Goal: Task Accomplishment & Management: Manage account settings

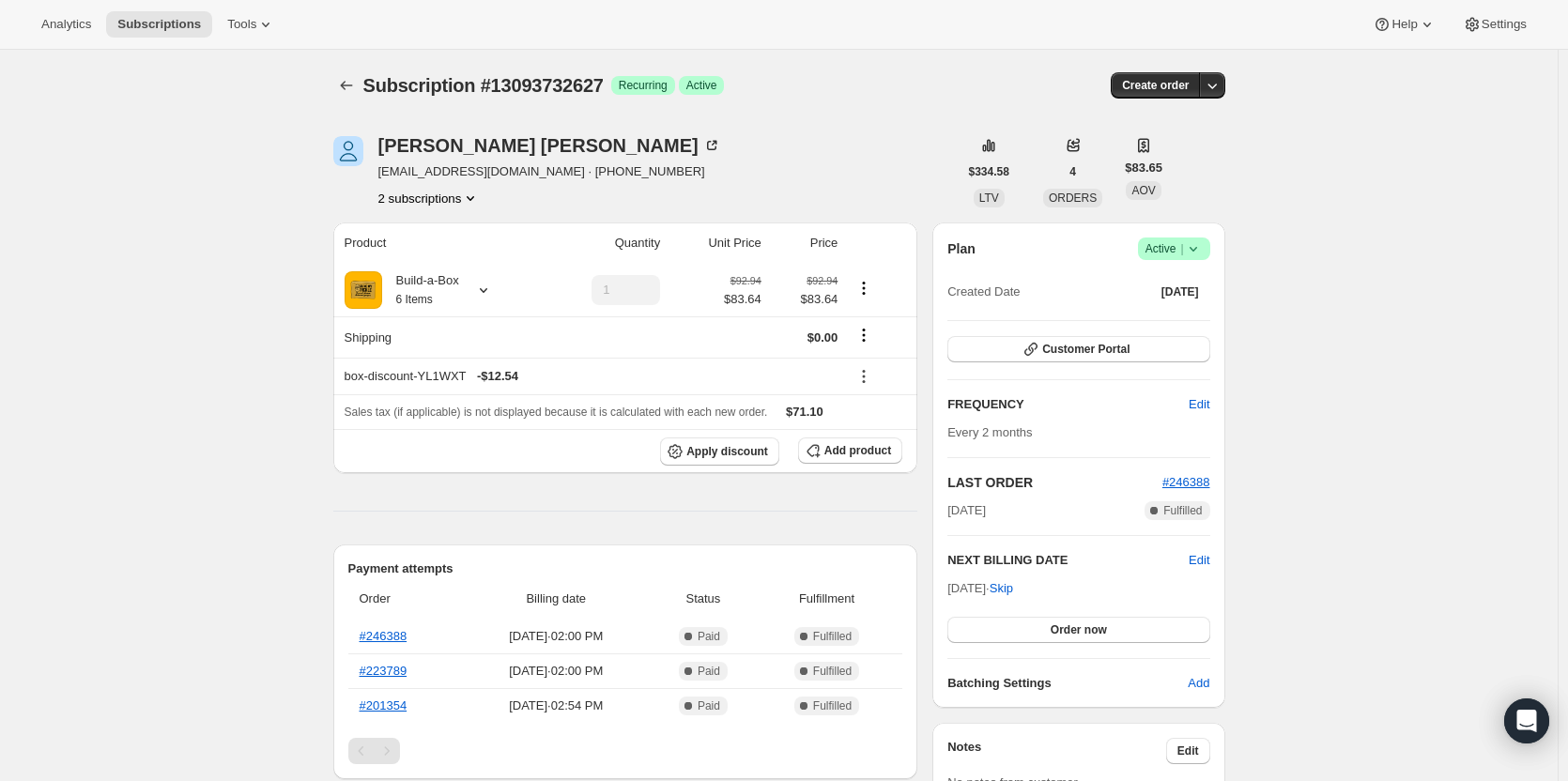
click at [450, 195] on button "2 subscriptions" at bounding box center [429, 197] width 103 height 19
click at [437, 268] on span "14747369747" at bounding box center [405, 265] width 75 height 14
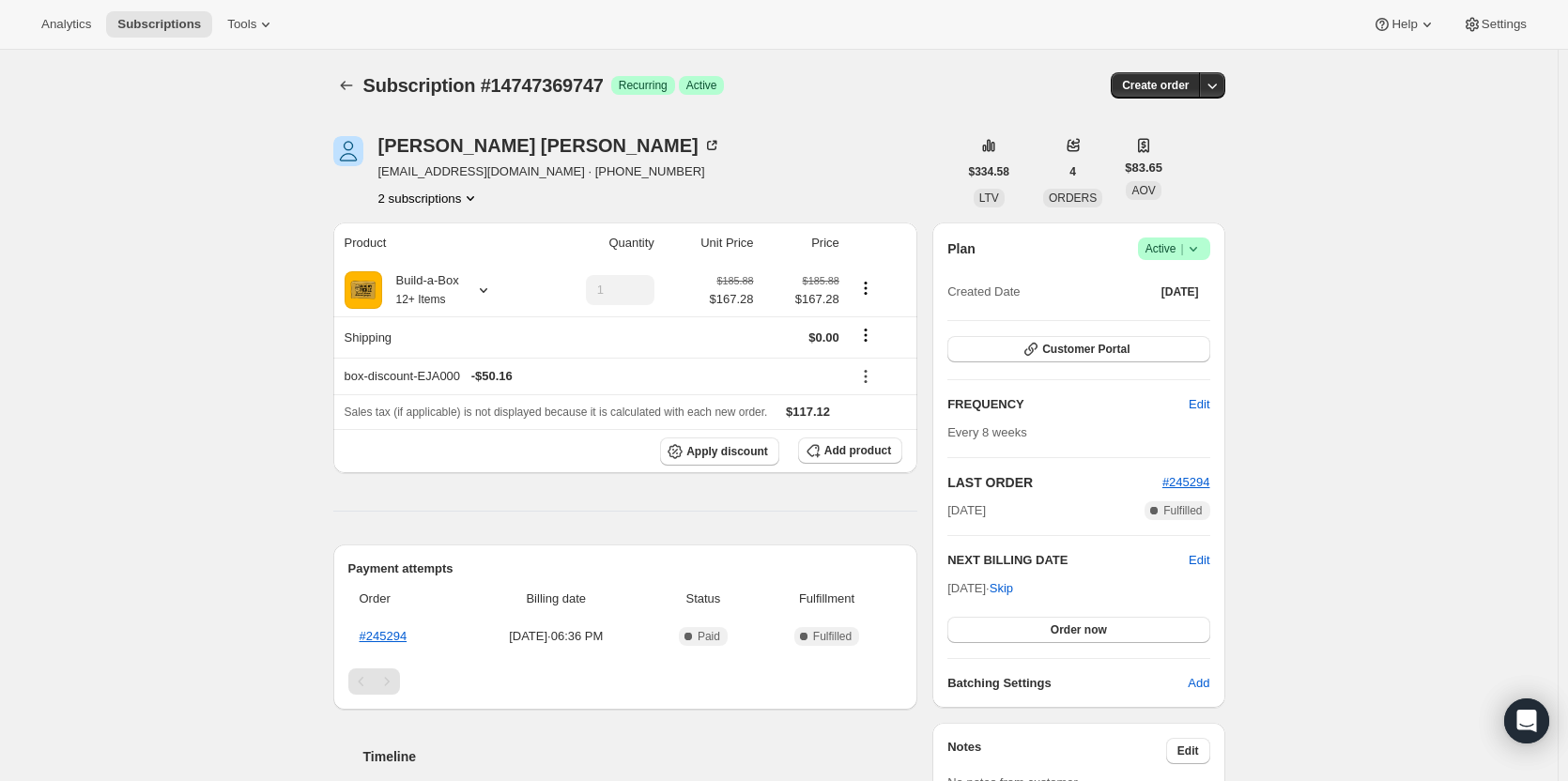
click at [440, 192] on button "2 subscriptions" at bounding box center [429, 197] width 103 height 19
click at [446, 232] on span "13093732627" at bounding box center [433, 233] width 131 height 19
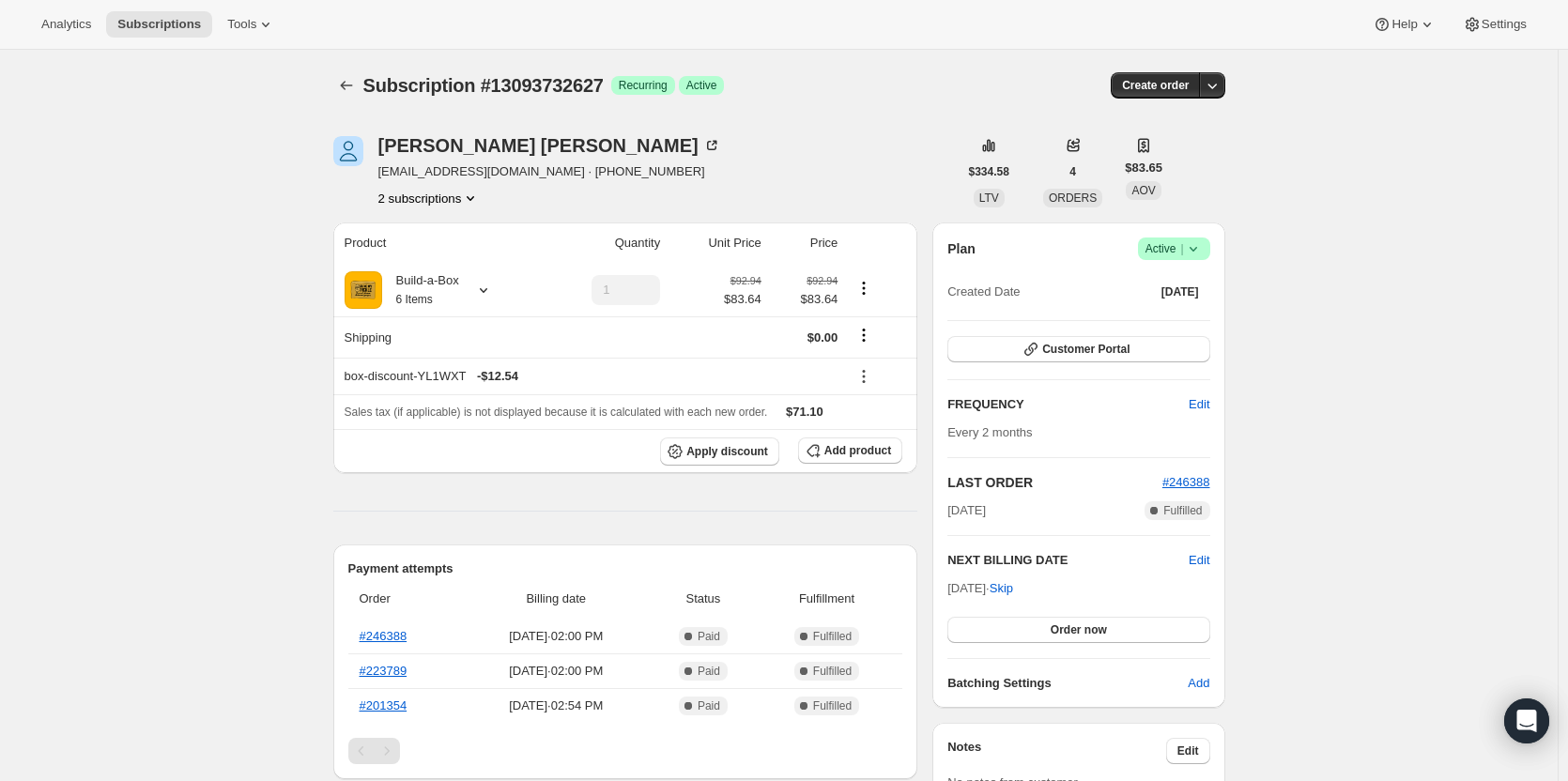
click at [442, 202] on button "2 subscriptions" at bounding box center [429, 197] width 103 height 19
click at [440, 258] on span "14747369747" at bounding box center [405, 265] width 75 height 14
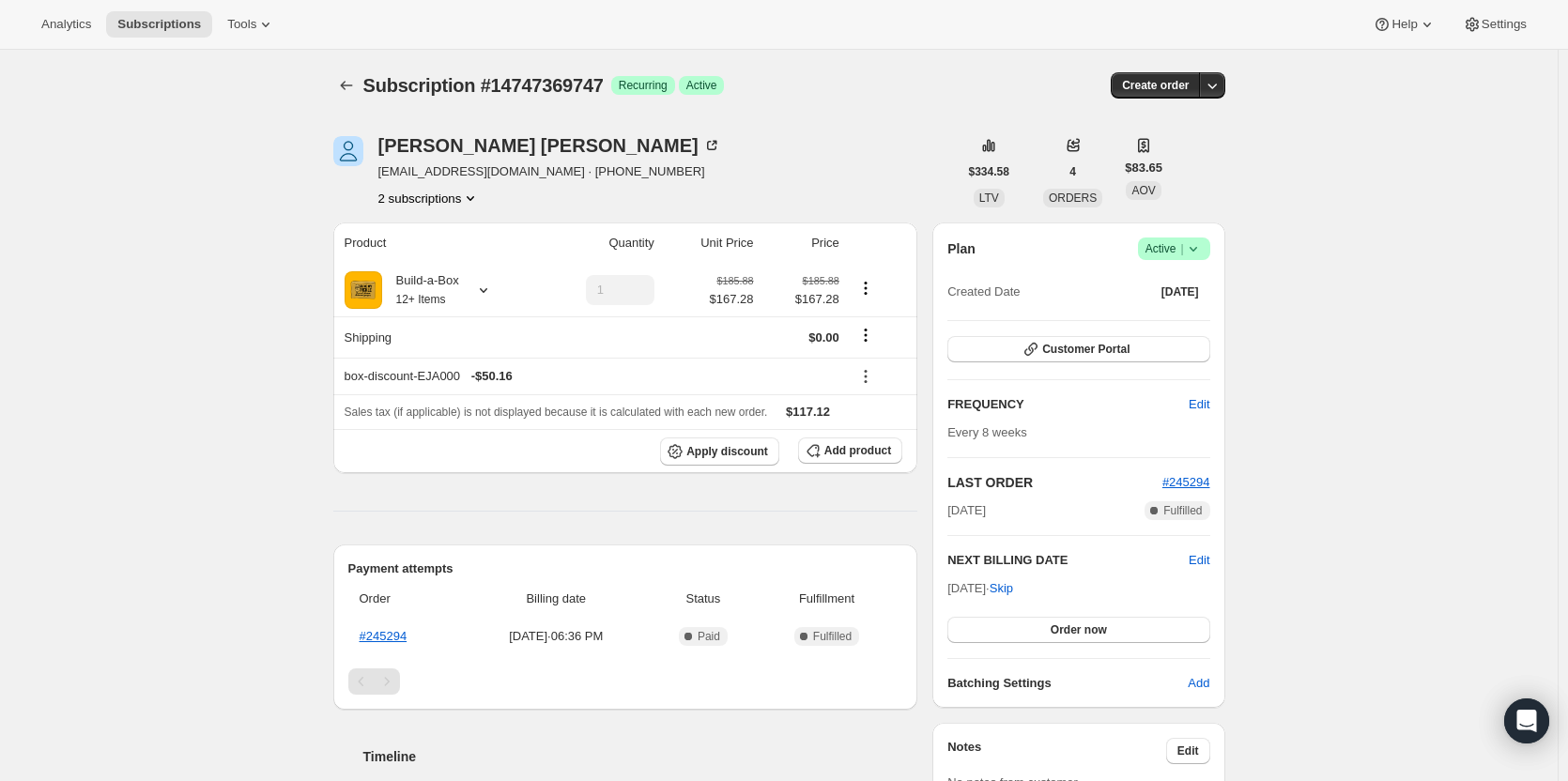
click at [415, 199] on button "2 subscriptions" at bounding box center [429, 197] width 103 height 19
click at [421, 232] on span "13093732627" at bounding box center [405, 233] width 75 height 14
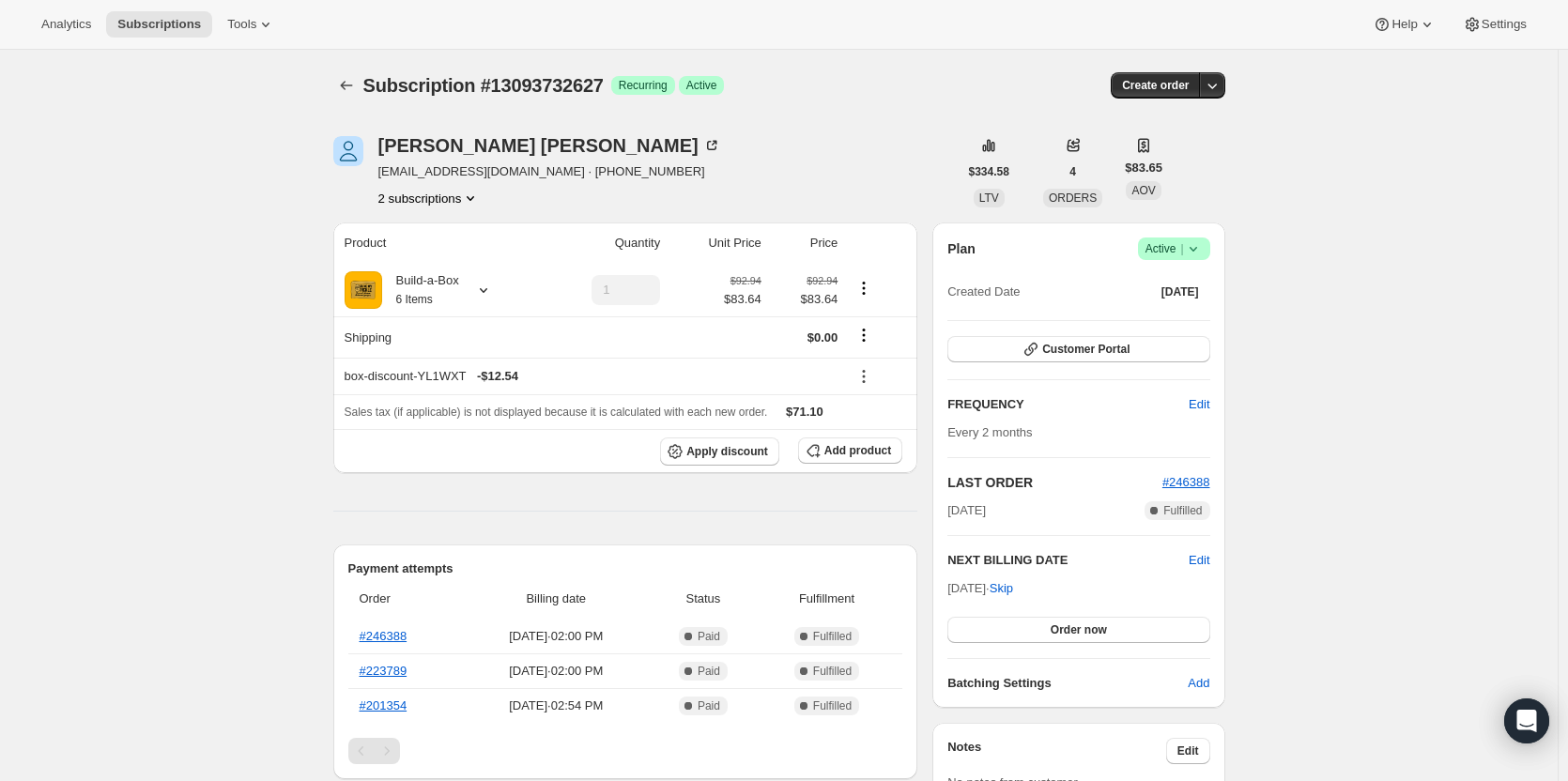
click at [443, 203] on button "2 subscriptions" at bounding box center [429, 197] width 103 height 19
click at [759, 147] on div "[PERSON_NAME] [EMAIL_ADDRESS][DOMAIN_NAME] · [PHONE_NUMBER] 2 subscriptions" at bounding box center [645, 172] width 625 height 72
click at [1193, 247] on icon at bounding box center [1192, 248] width 19 height 19
click at [1163, 304] on button "Cancel subscription" at bounding box center [1179, 317] width 118 height 30
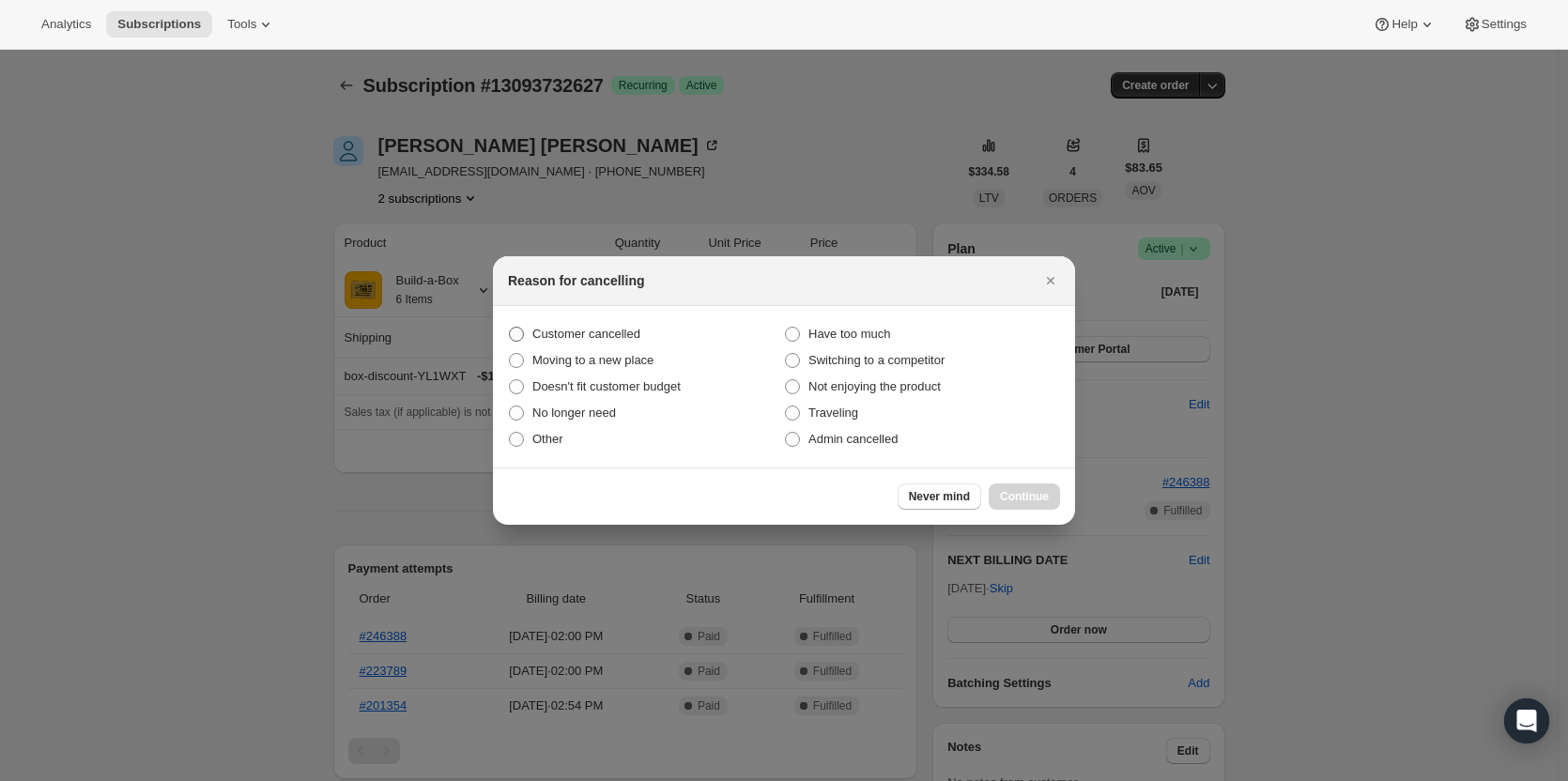
click at [533, 327] on span "Customer cancelled" at bounding box center [586, 334] width 108 height 14
click at [510, 327] on input "Customer cancelled" at bounding box center [509, 327] width 1 height 1
radio input "true"
click at [1040, 502] on span "Continue" at bounding box center [1023, 496] width 49 height 15
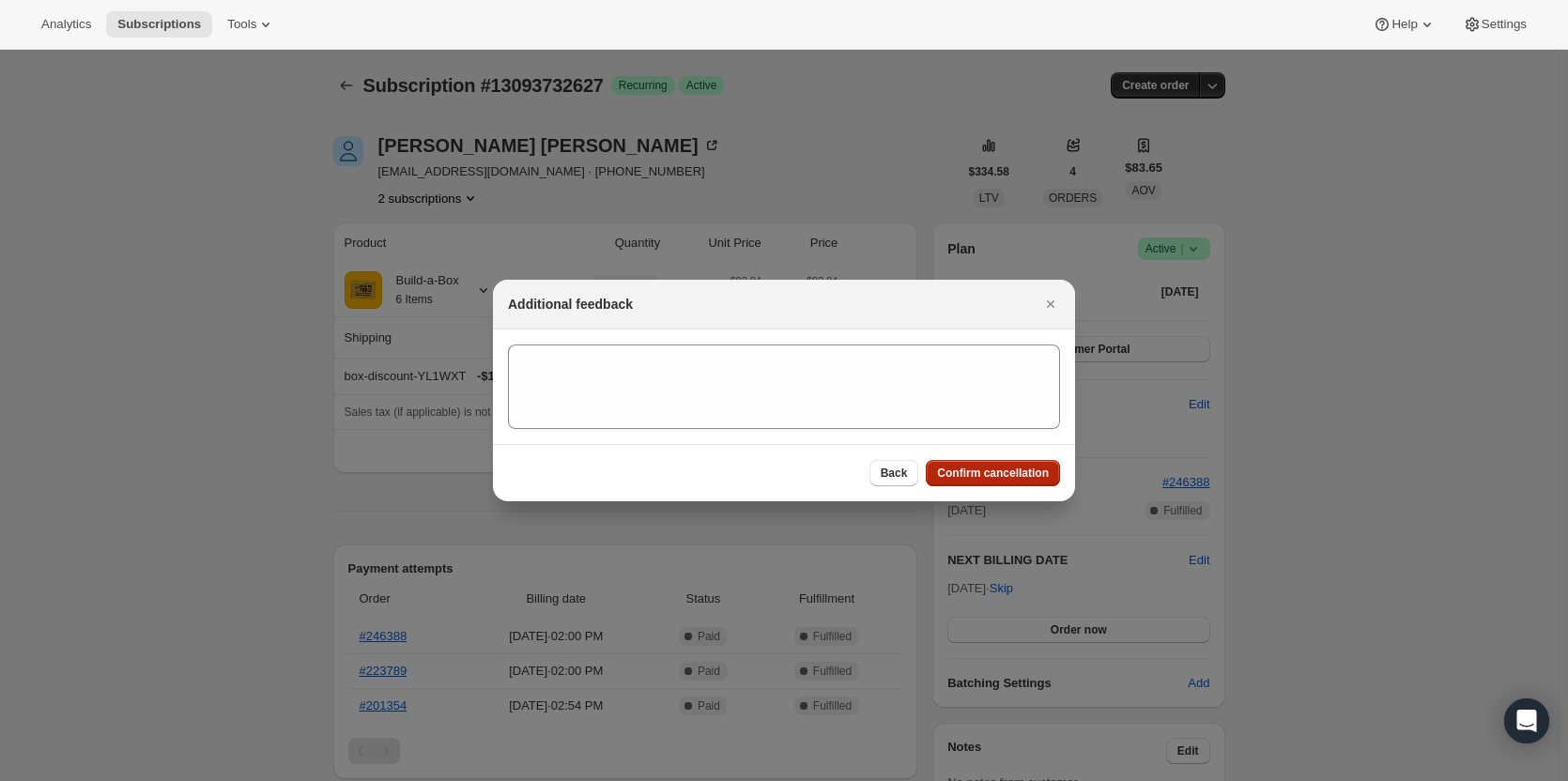
click at [993, 472] on span "Confirm cancellation" at bounding box center [992, 472] width 112 height 15
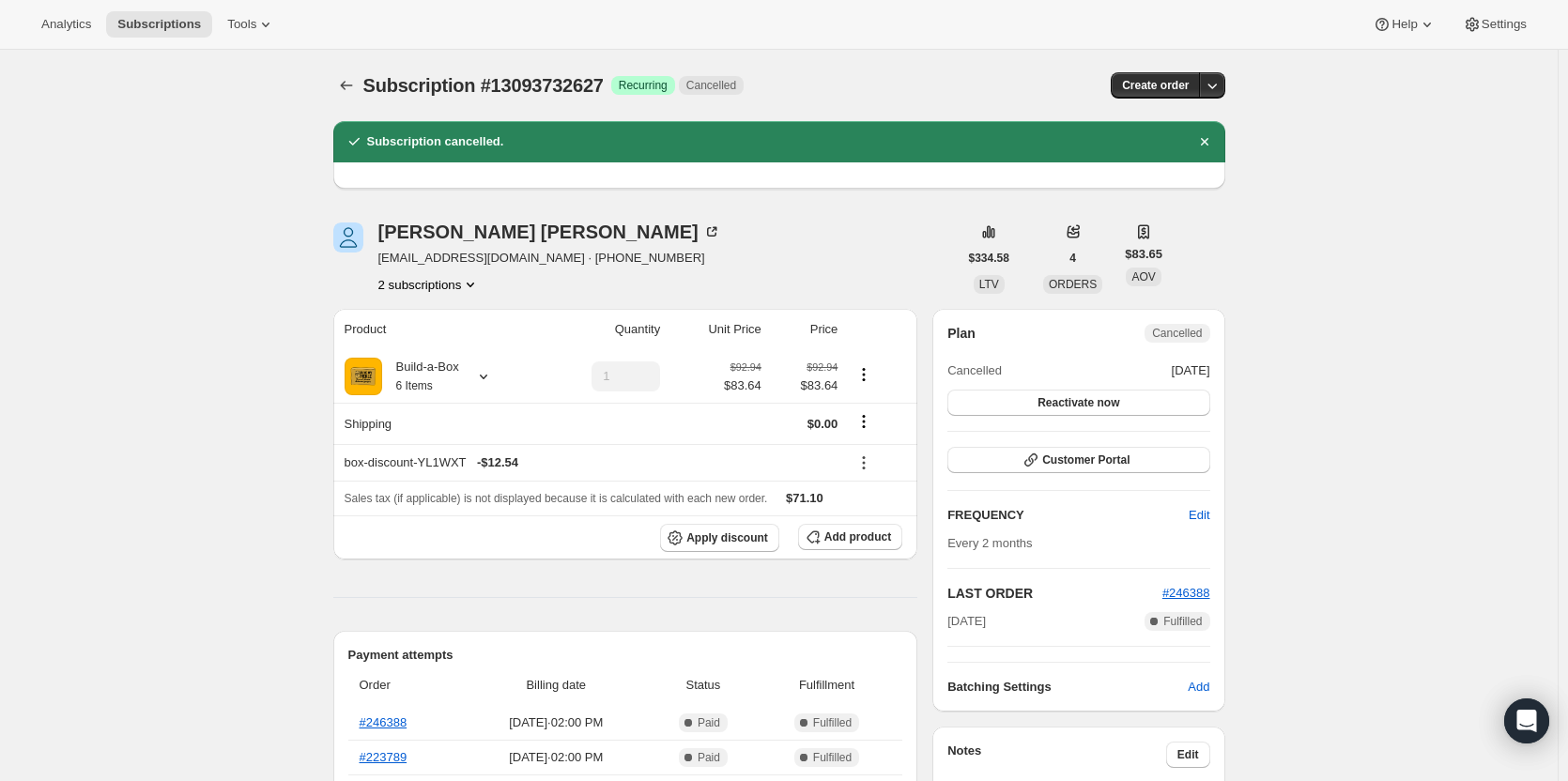
click at [429, 291] on button "2 subscriptions" at bounding box center [429, 284] width 103 height 19
click at [429, 354] on span "14747369747" at bounding box center [405, 352] width 75 height 14
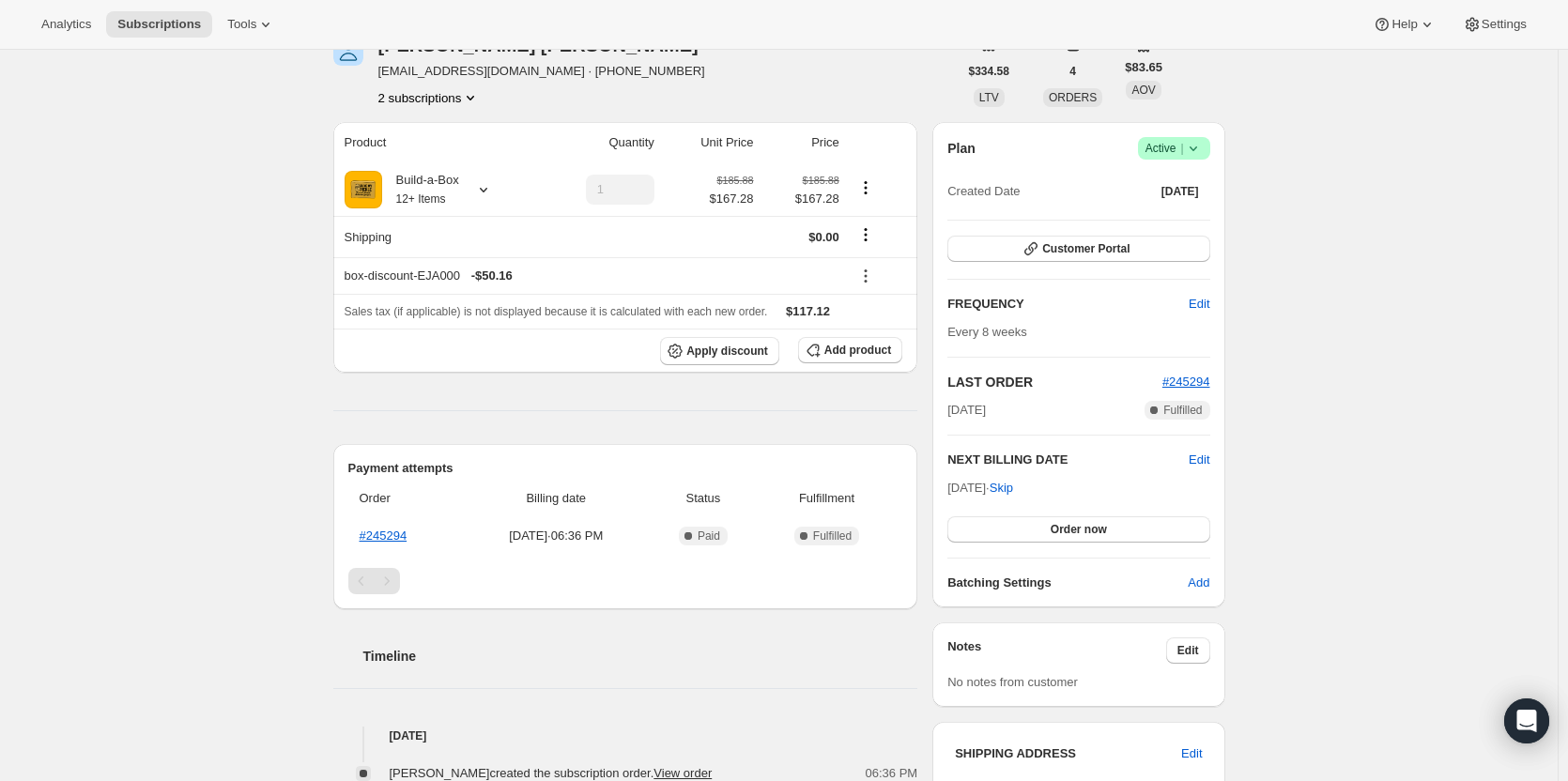
scroll to position [187, 0]
click at [1013, 486] on span "Skip" at bounding box center [1001, 487] width 24 height 19
